Goal: Task Accomplishment & Management: Manage account settings

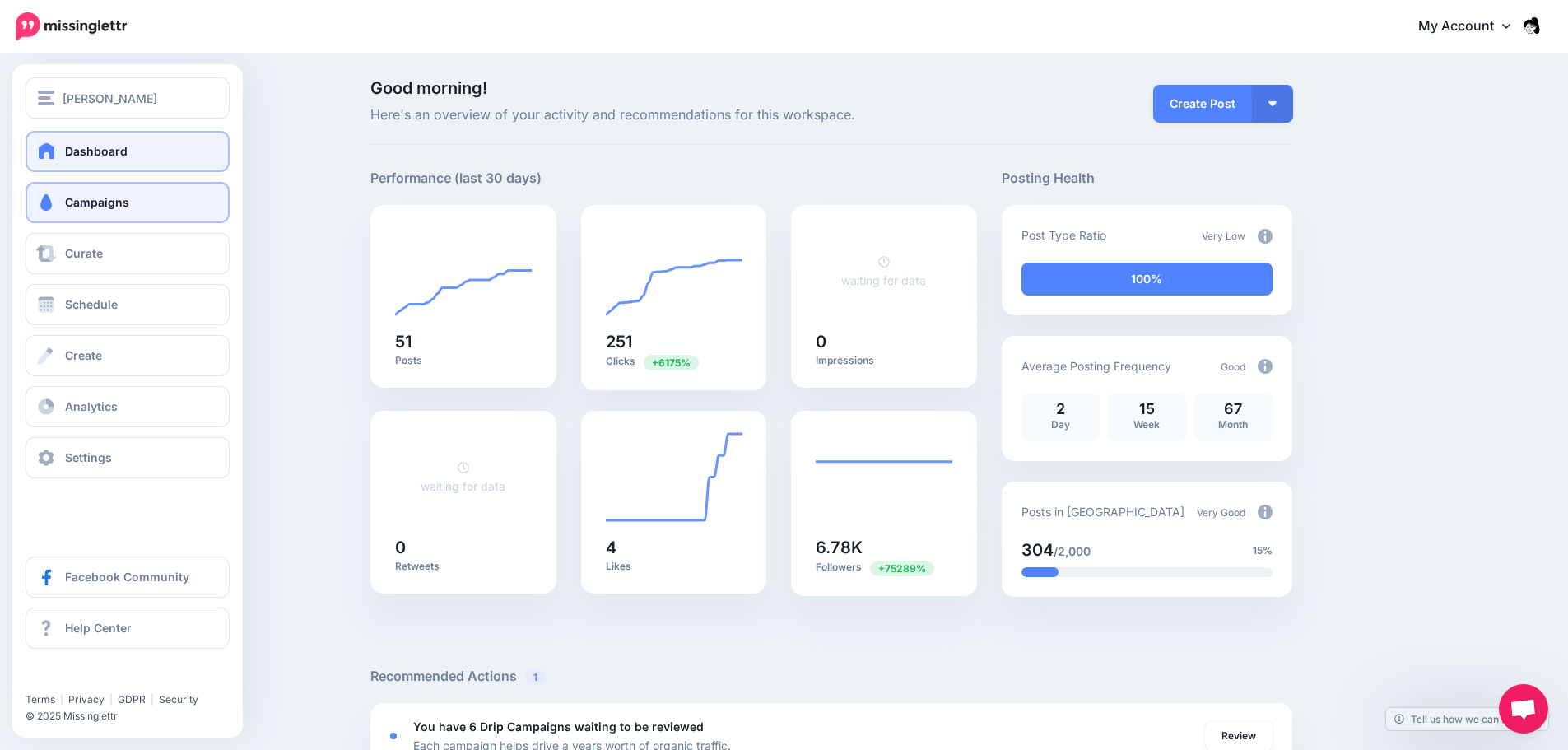
click at [81, 192] on link "Campaigns" at bounding box center [128, 202] width 204 height 41
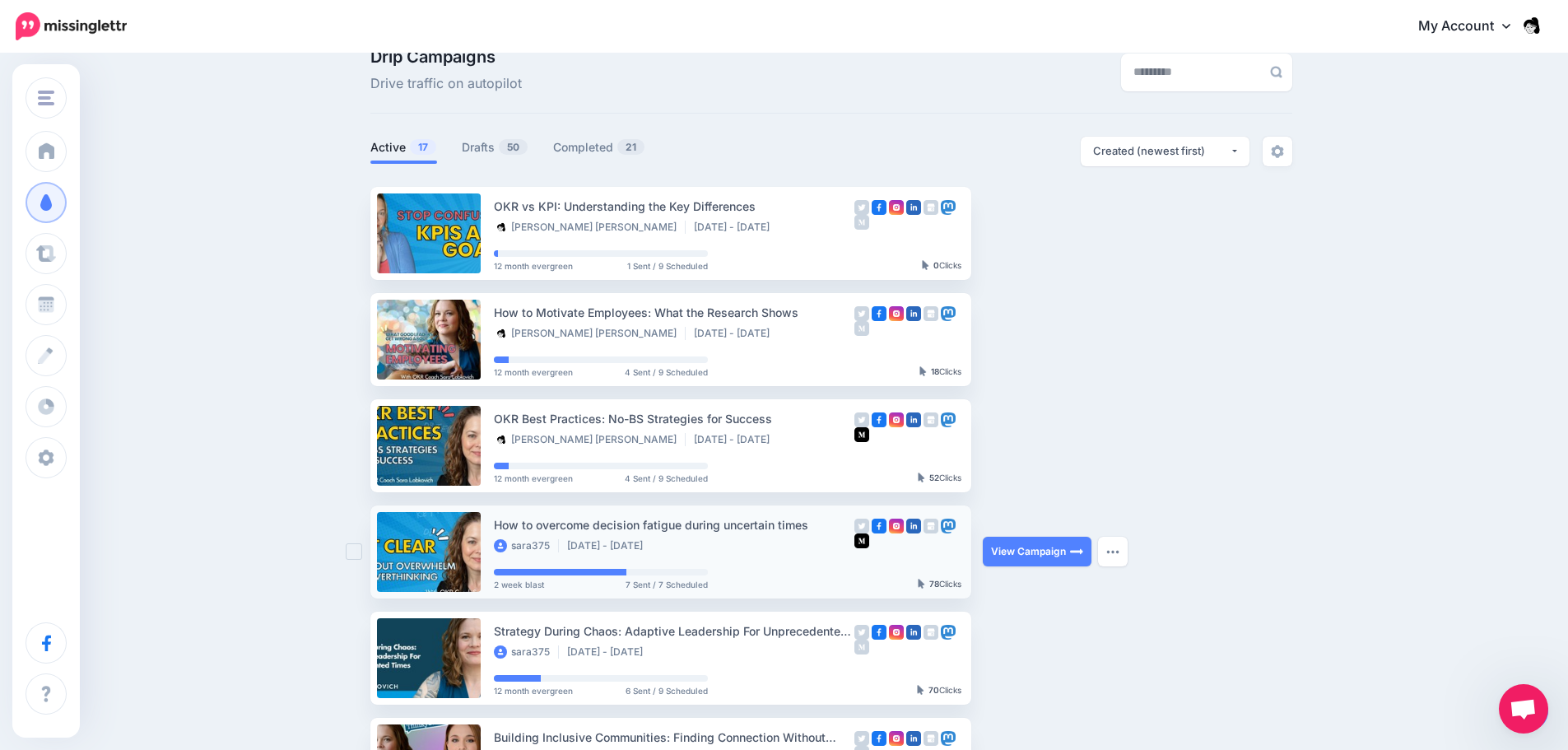
scroll to position [83, 0]
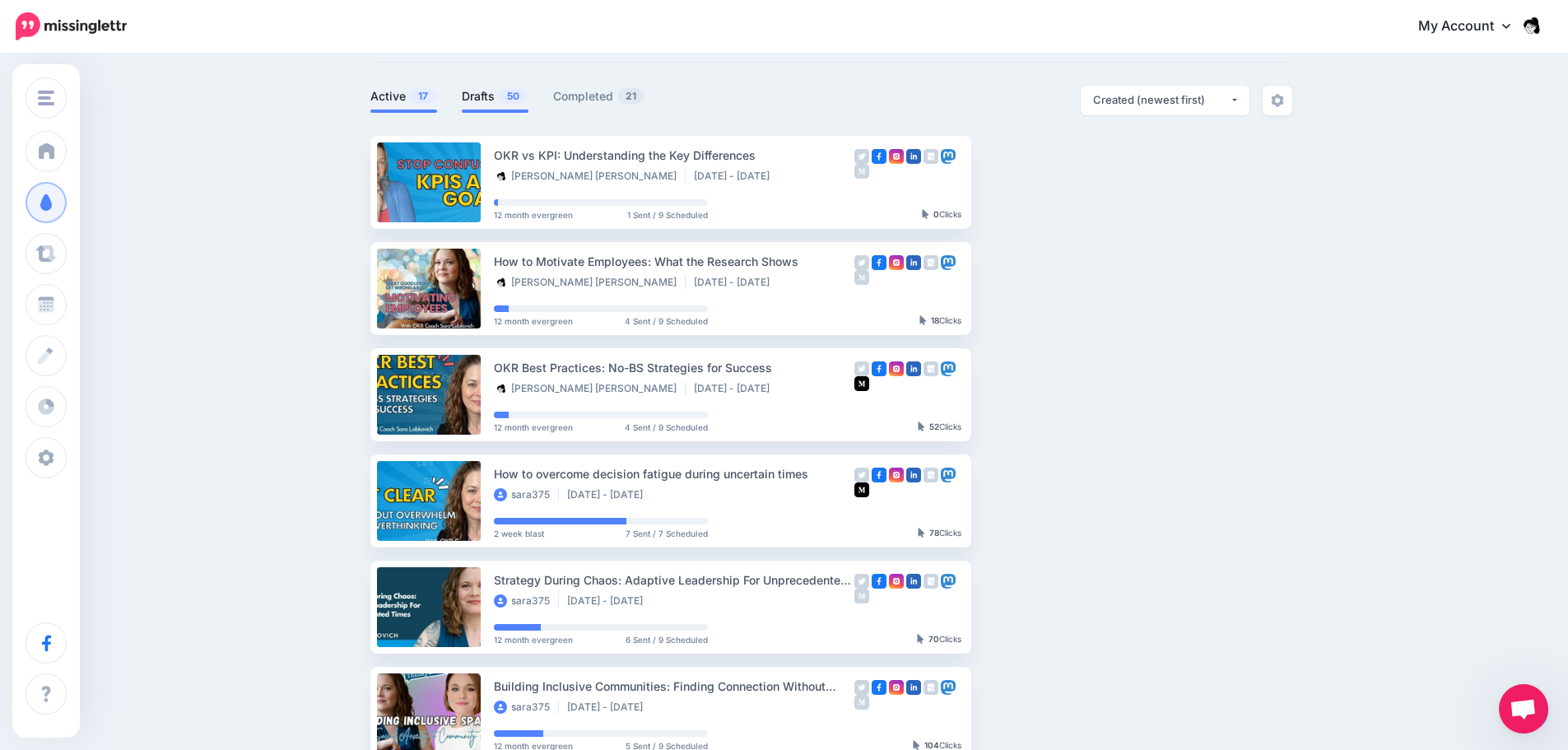
click at [467, 99] on link "Drafts 50" at bounding box center [495, 96] width 67 height 19
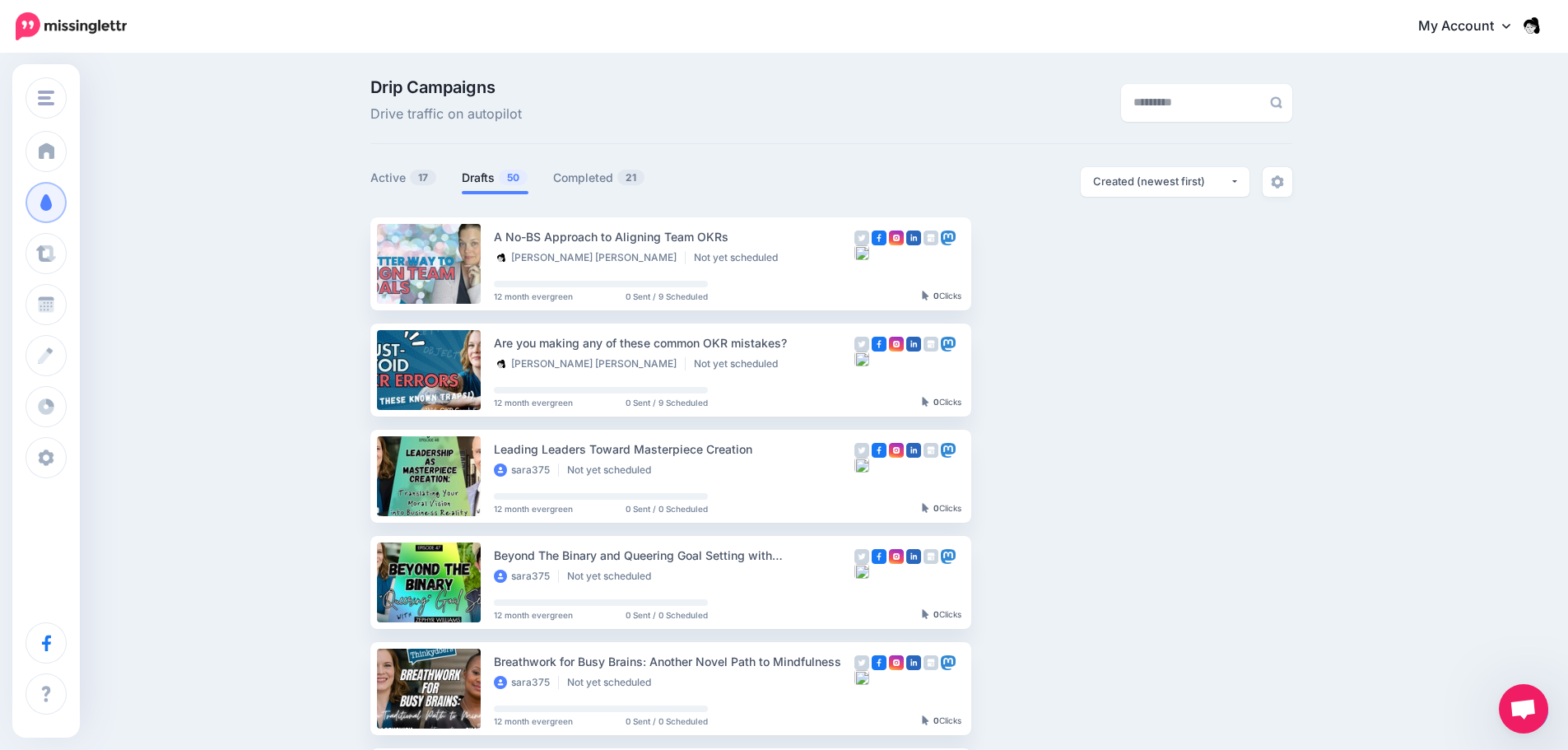
scroll to position [0, 0]
click at [415, 174] on link "Active 17" at bounding box center [404, 178] width 67 height 19
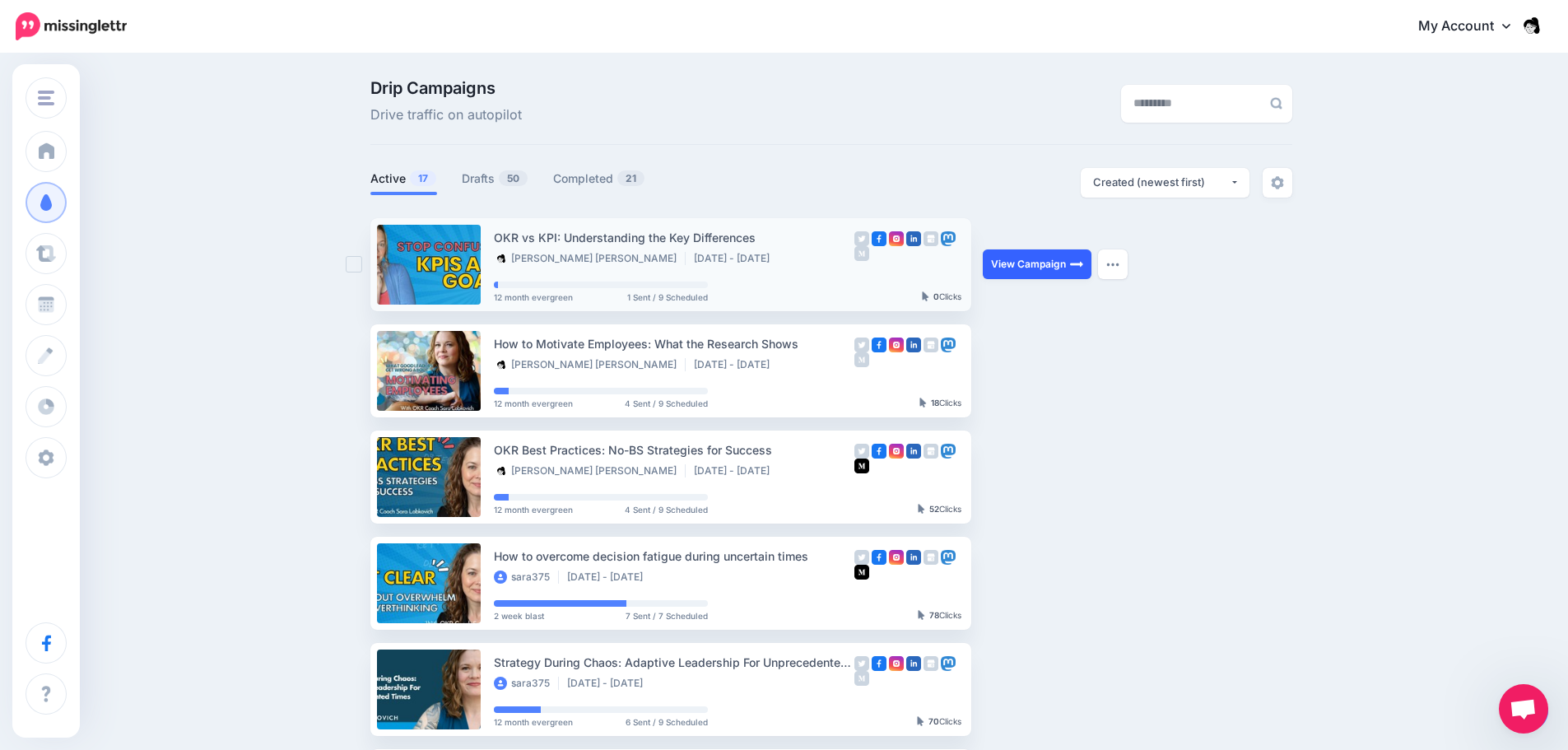
click at [1062, 267] on link "View Campaign" at bounding box center [1038, 264] width 109 height 29
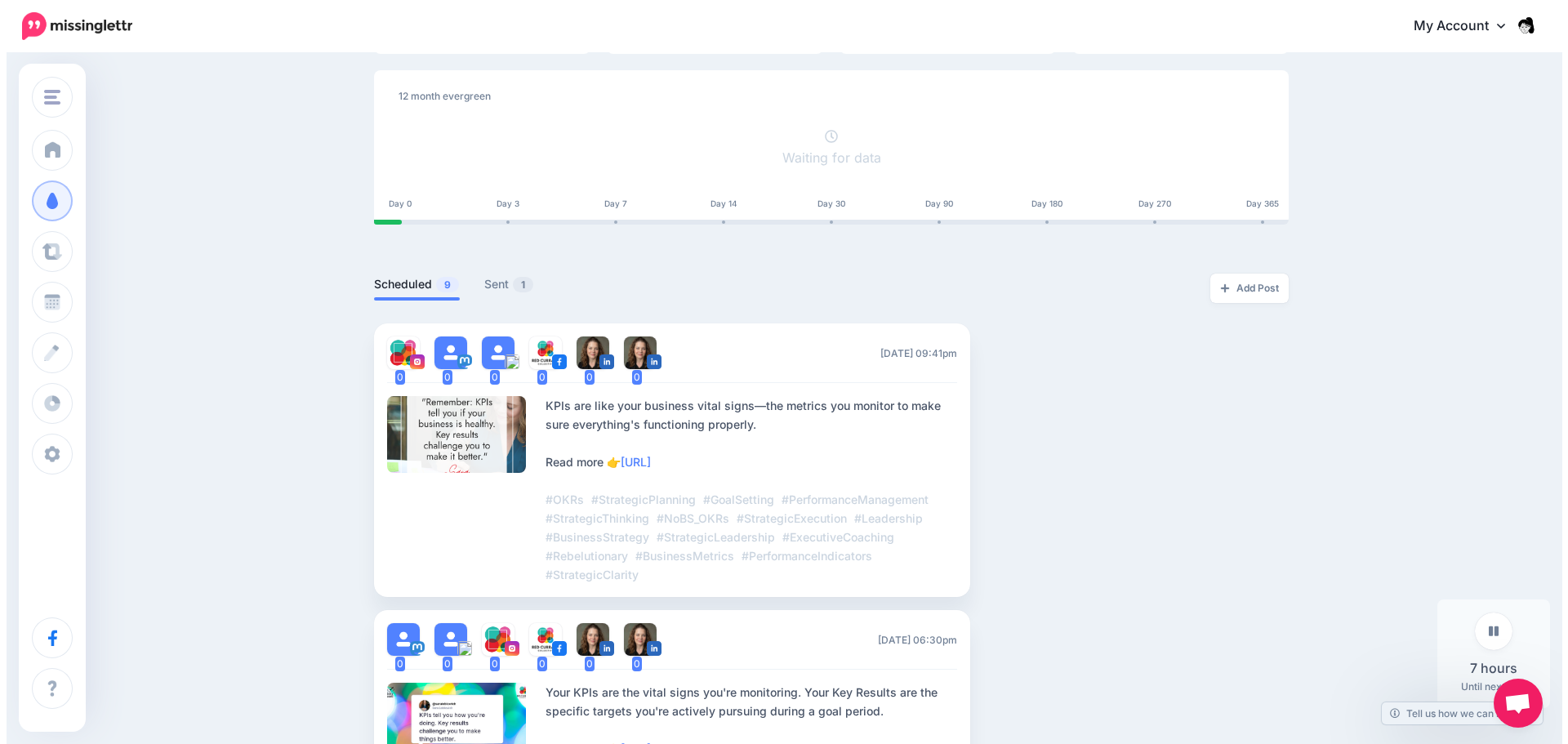
scroll to position [276, 0]
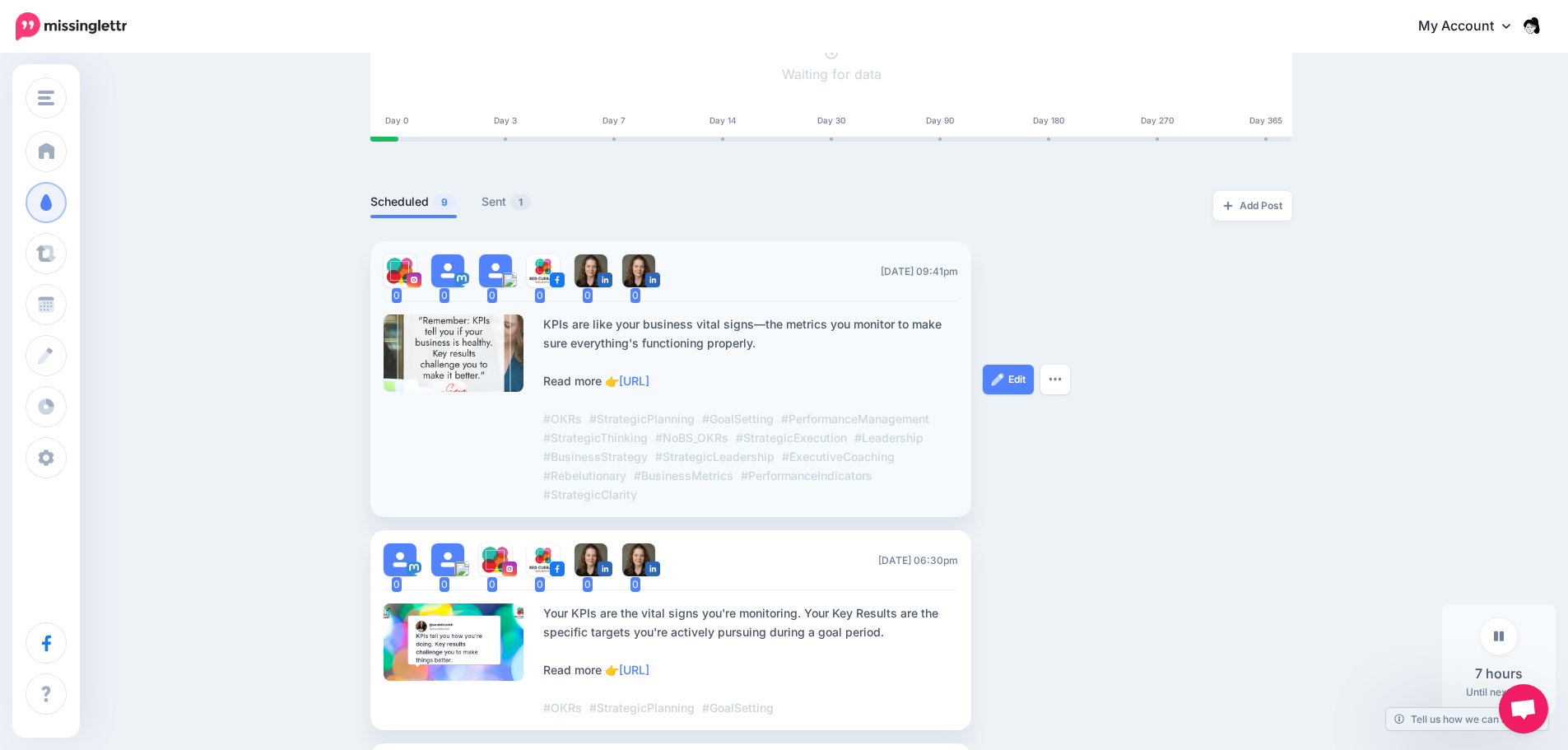
click at [454, 367] on div at bounding box center [454, 353] width 141 height 78
click at [1067, 382] on button "button" at bounding box center [1055, 379] width 29 height 29
click at [532, 368] on li "0 0 0 0 0 0 Sun, December 21, 2025 09:41pm" at bounding box center [671, 378] width 601 height 275
click at [470, 348] on div at bounding box center [454, 353] width 141 height 78
click at [1007, 389] on link "Edit" at bounding box center [1008, 379] width 51 height 29
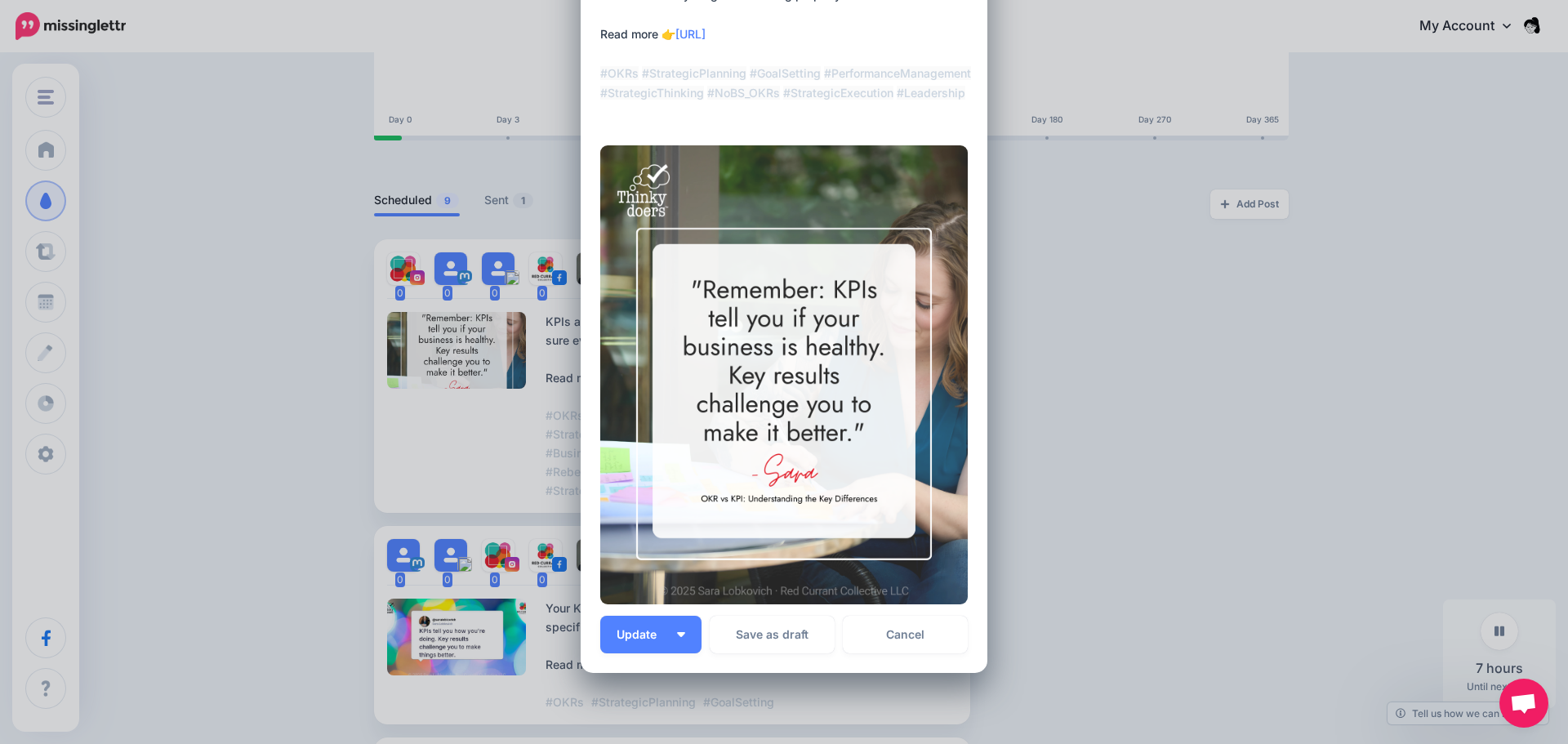
scroll to position [253, 0]
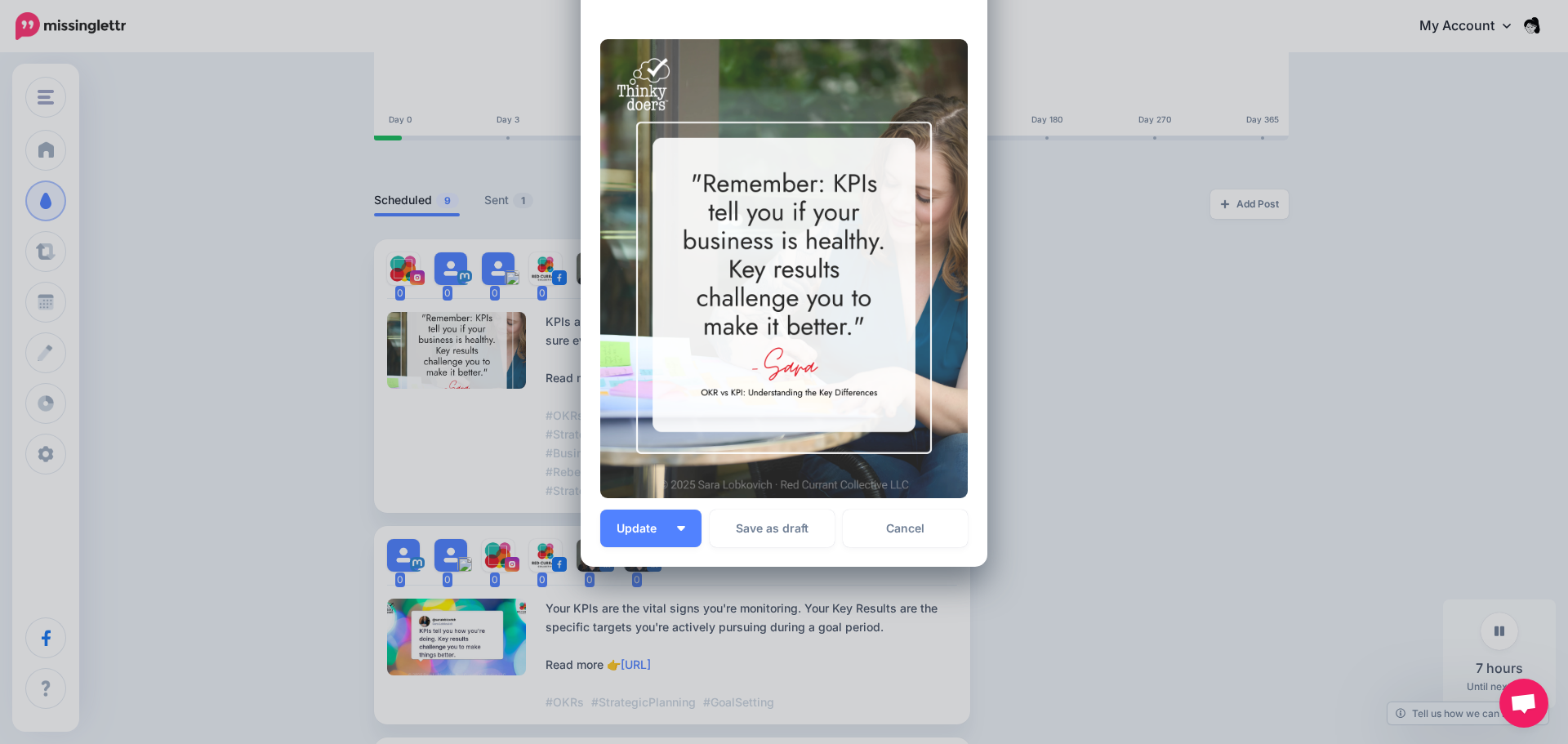
click at [1354, 410] on div "Edit Post Loading Sending: Multiple Times bluesky" at bounding box center [784, 372] width 1568 height 744
click at [1184, 446] on div "Edit Post Loading Sending: Multiple Times bluesky" at bounding box center [784, 372] width 1568 height 744
click at [1216, 406] on div "Edit Post Loading Sending: Multiple Times bluesky" at bounding box center [784, 372] width 1568 height 744
click at [918, 529] on link "Cancel" at bounding box center [905, 528] width 125 height 38
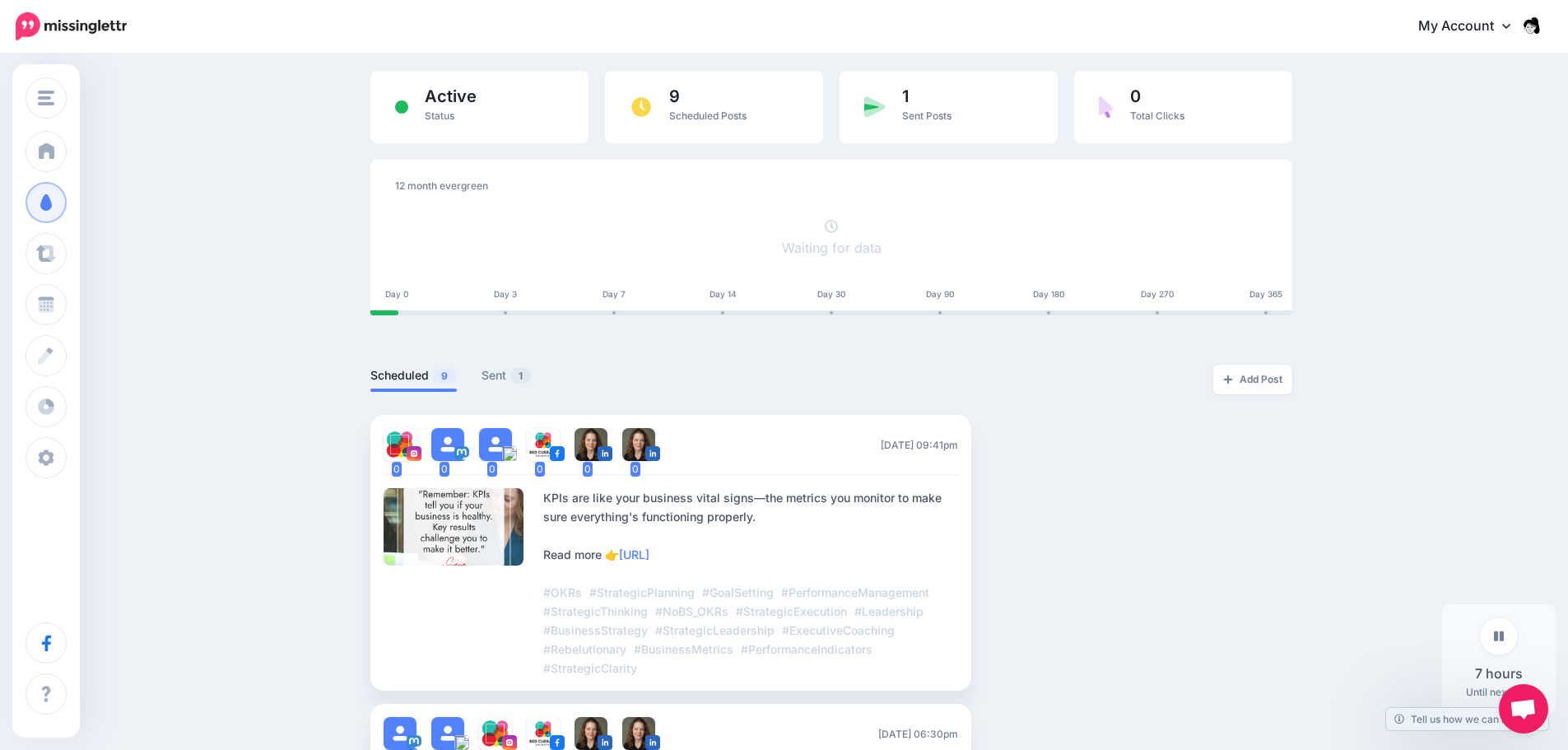
scroll to position [0, 0]
